Goal: Information Seeking & Learning: Check status

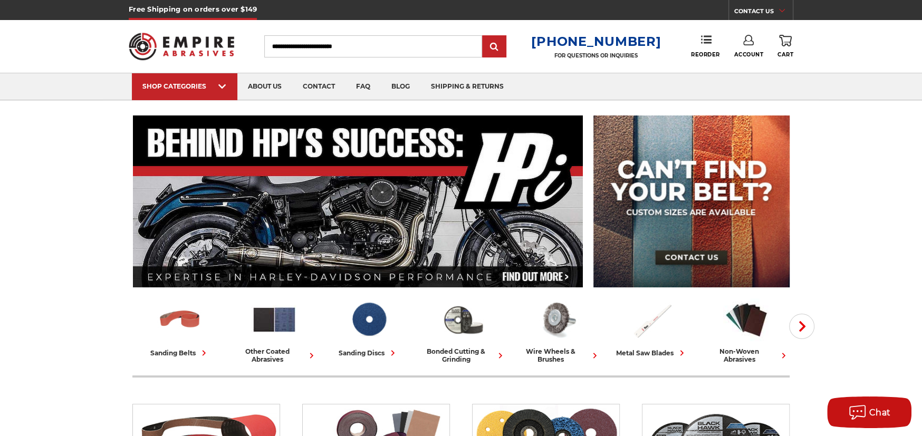
click at [746, 42] on icon at bounding box center [748, 40] width 11 height 11
click at [745, 65] on link "Account" at bounding box center [748, 69] width 75 height 20
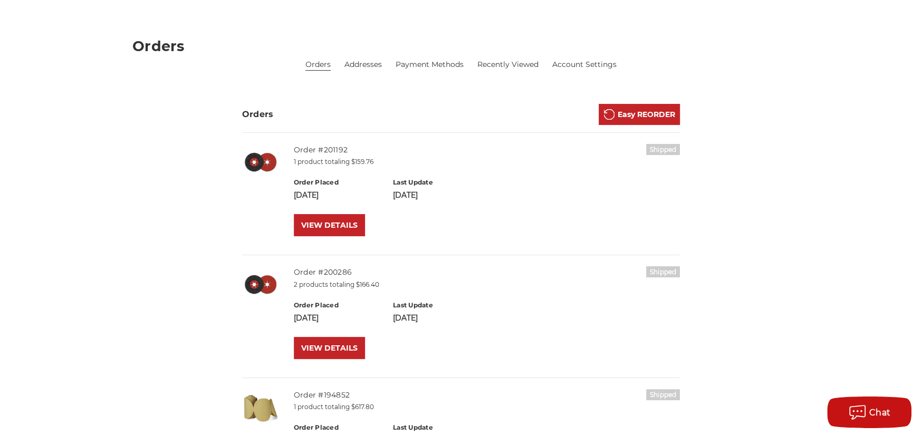
scroll to position [158, 0]
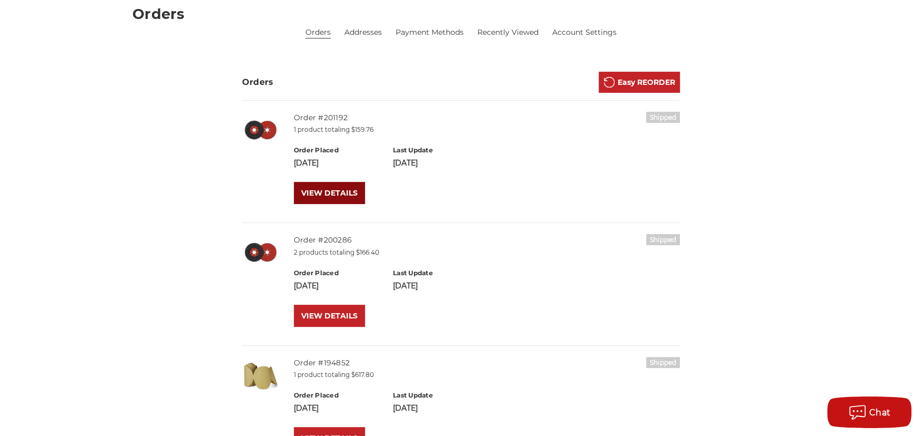
click at [329, 188] on link "VIEW DETAILS" at bounding box center [329, 193] width 71 height 22
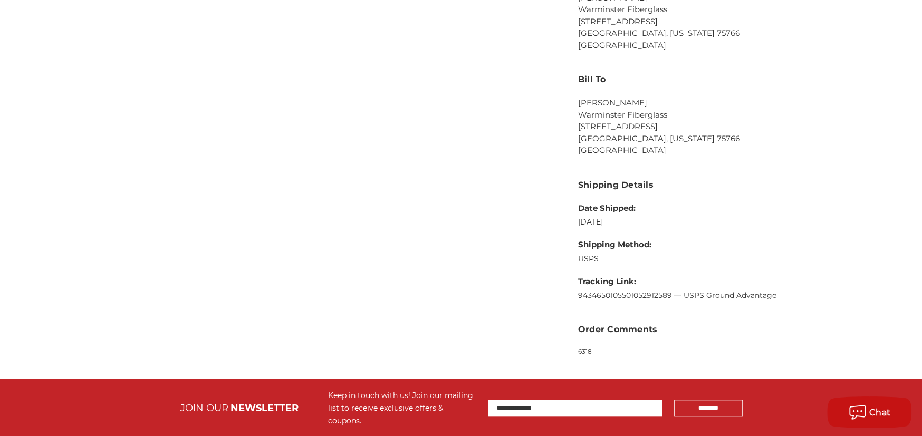
scroll to position [633, 0]
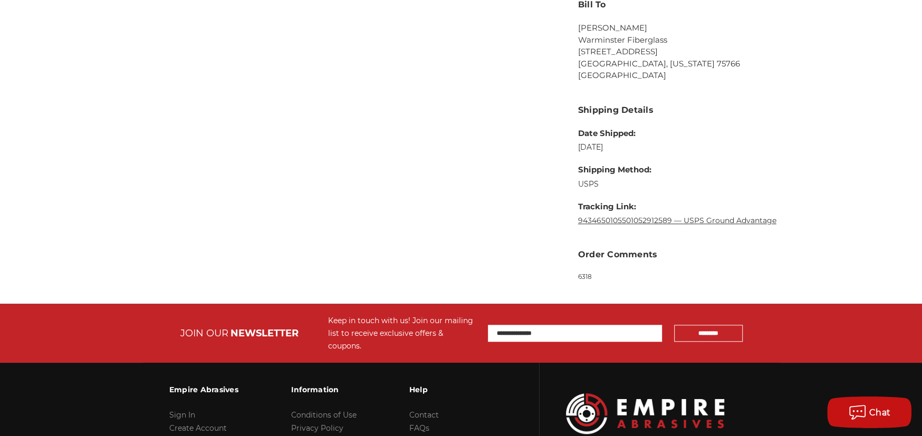
click at [650, 217] on link "9434650105501052912589 — USPS Ground Advantage" at bounding box center [677, 220] width 198 height 9
